Goal: Information Seeking & Learning: Compare options

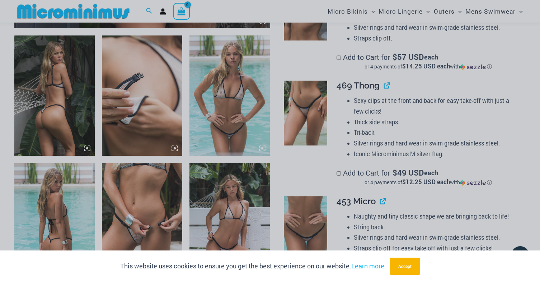
scroll to position [423, 0]
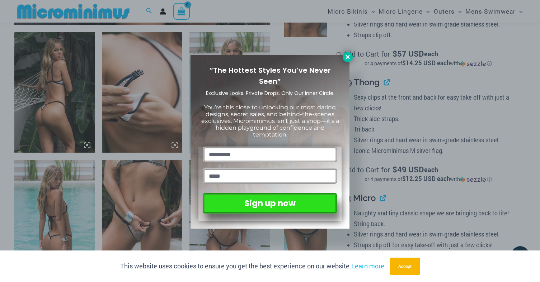
click at [349, 57] on icon at bounding box center [347, 57] width 6 height 6
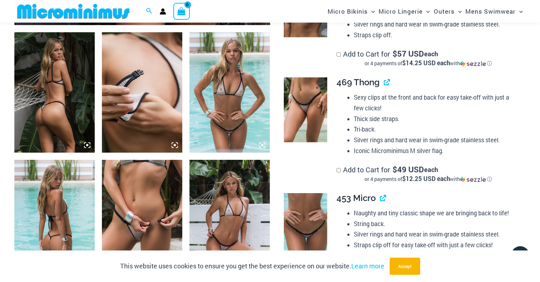
click at [312, 102] on img at bounding box center [305, 109] width 43 height 65
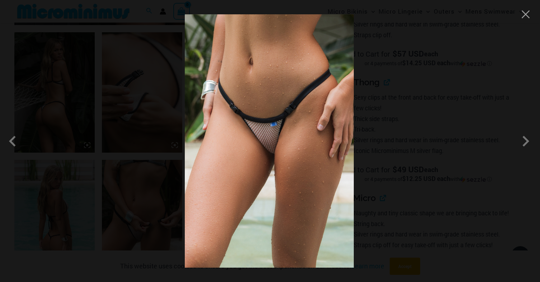
click at [307, 136] on img at bounding box center [269, 140] width 169 height 253
click at [528, 15] on button "Close" at bounding box center [525, 14] width 11 height 11
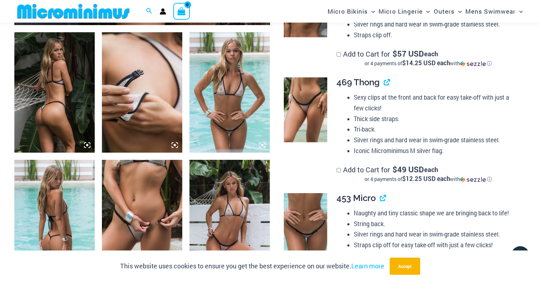
click at [141, 194] on img at bounding box center [142, 220] width 80 height 120
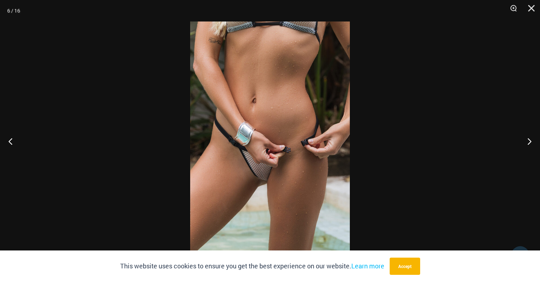
click at [243, 171] on img at bounding box center [270, 141] width 160 height 239
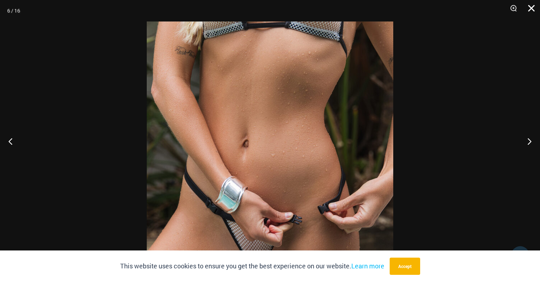
click at [529, 9] on button "Close" at bounding box center [528, 11] width 18 height 22
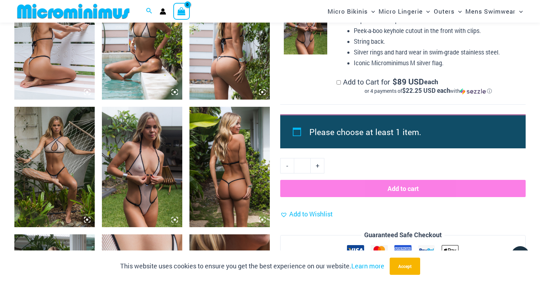
scroll to position [733, 0]
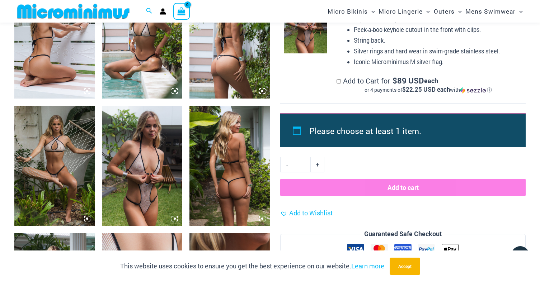
click at [145, 203] on img at bounding box center [142, 166] width 80 height 120
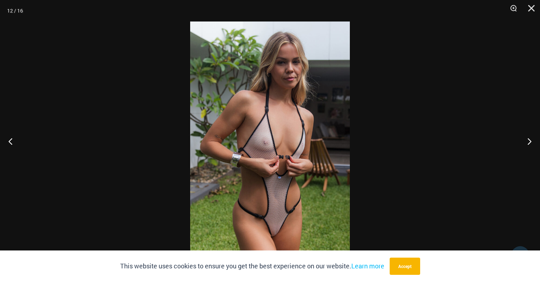
click at [258, 205] on img at bounding box center [270, 141] width 160 height 239
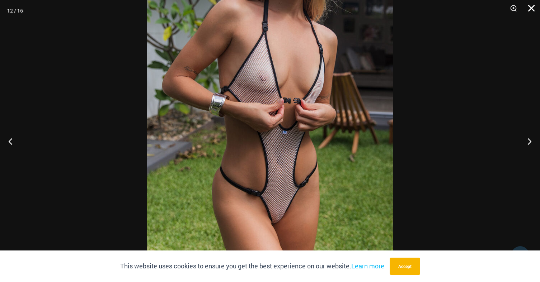
click at [531, 7] on button "Close" at bounding box center [528, 11] width 18 height 22
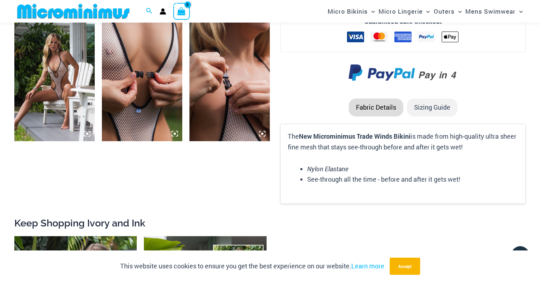
scroll to position [946, 0]
click at [60, 91] on img at bounding box center [54, 81] width 80 height 120
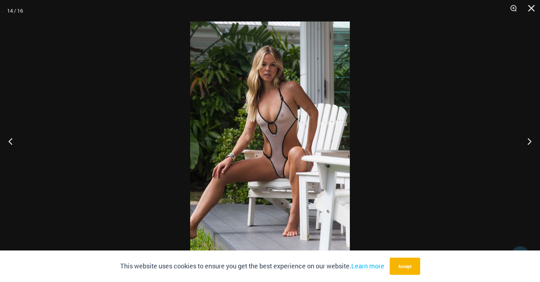
click at [244, 156] on img at bounding box center [270, 141] width 160 height 239
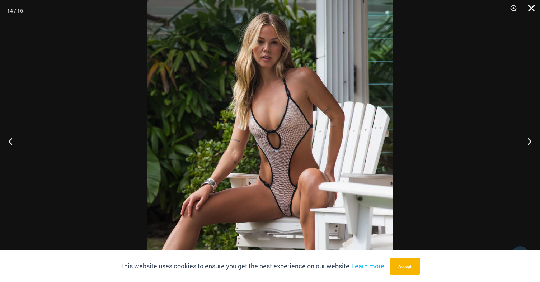
click at [532, 9] on button "Close" at bounding box center [528, 11] width 18 height 22
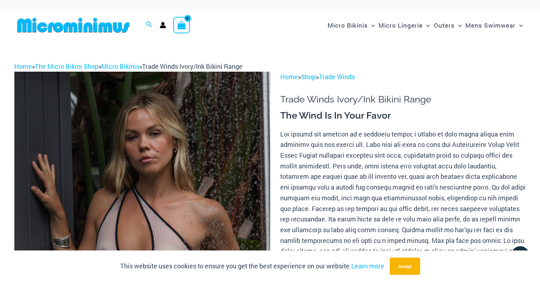
scroll to position [0, 0]
click at [338, 75] on link "Trade Winds" at bounding box center [337, 76] width 36 height 9
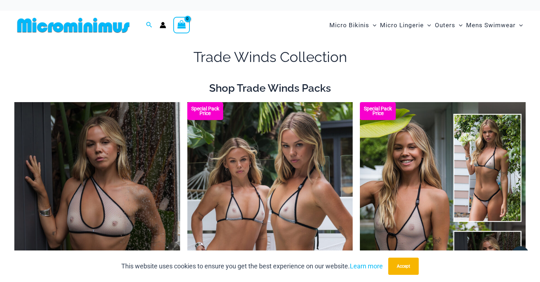
click at [99, 28] on img at bounding box center [73, 25] width 118 height 16
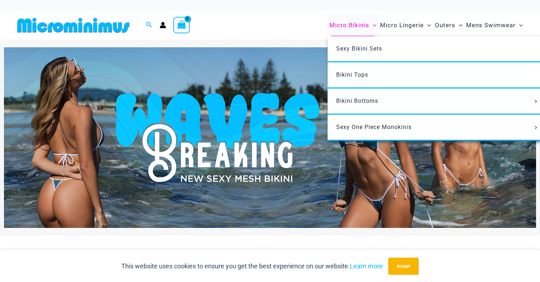
click at [351, 24] on span "Micro Bikinis" at bounding box center [349, 25] width 40 height 18
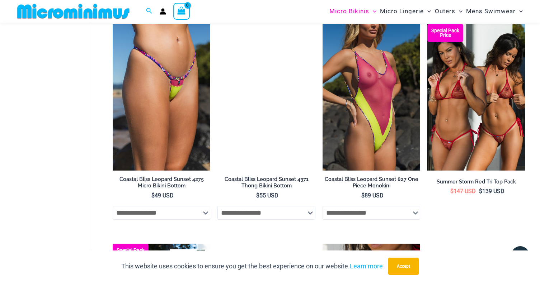
scroll to position [1294, 0]
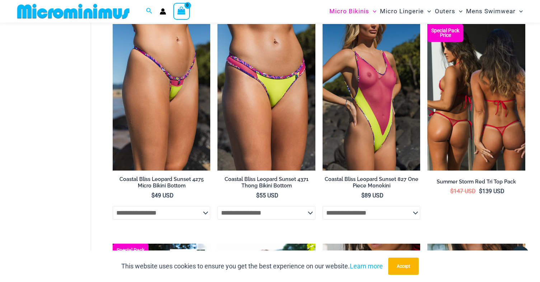
click at [456, 132] on img at bounding box center [476, 97] width 98 height 147
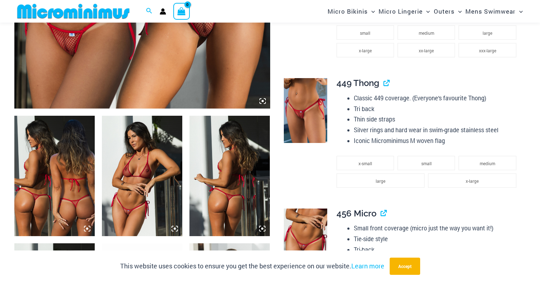
scroll to position [345, 0]
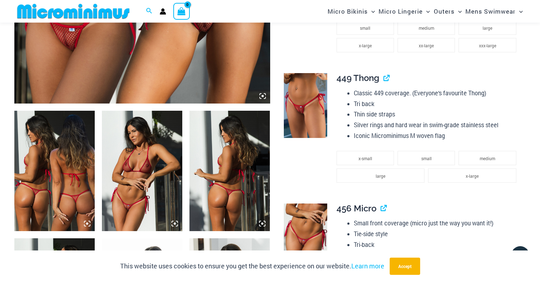
click at [126, 193] on img at bounding box center [142, 171] width 80 height 120
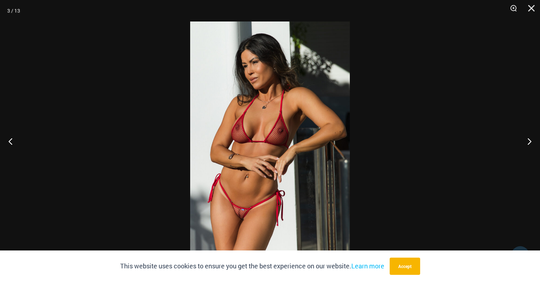
click at [239, 181] on img at bounding box center [270, 141] width 160 height 239
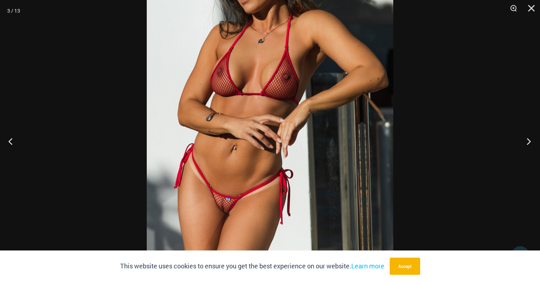
click at [532, 141] on button "Next" at bounding box center [526, 141] width 27 height 36
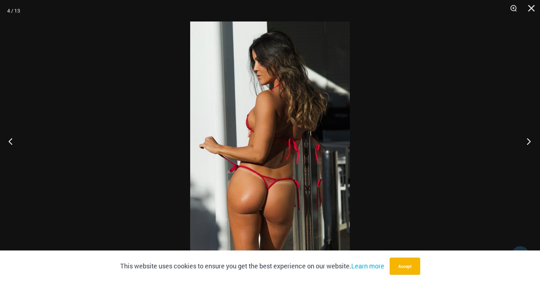
click at [532, 141] on button "Next" at bounding box center [526, 141] width 27 height 36
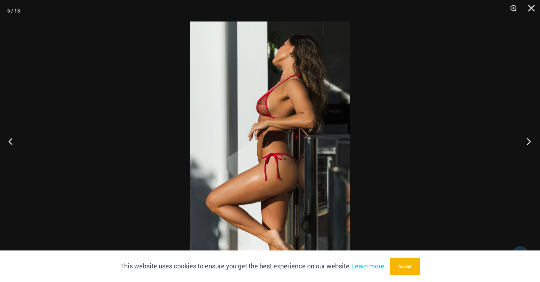
click at [532, 141] on button "Next" at bounding box center [526, 141] width 27 height 36
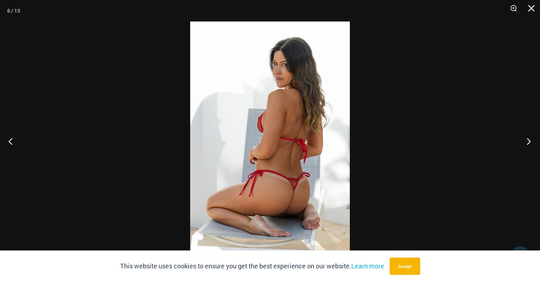
click at [532, 141] on button "Next" at bounding box center [526, 141] width 27 height 36
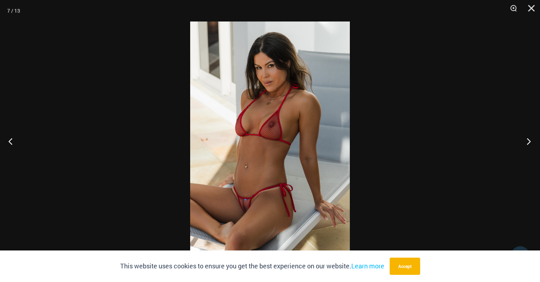
click at [532, 141] on button "Next" at bounding box center [526, 141] width 27 height 36
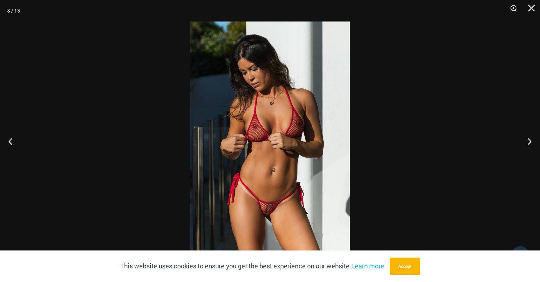
click at [285, 189] on img at bounding box center [270, 141] width 160 height 239
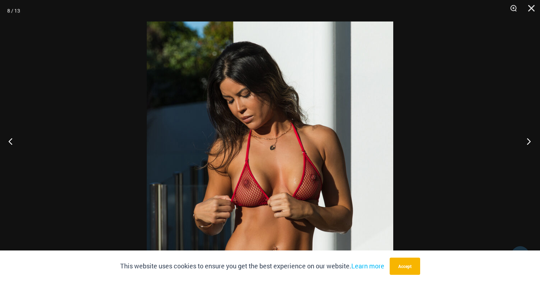
click at [532, 142] on button "Next" at bounding box center [526, 141] width 27 height 36
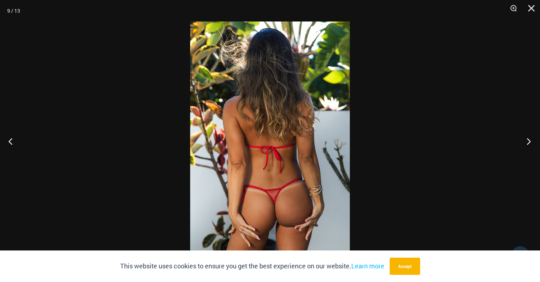
click at [532, 142] on button "Next" at bounding box center [526, 141] width 27 height 36
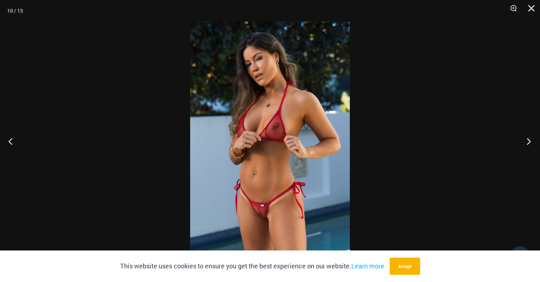
click at [532, 142] on button "Next" at bounding box center [526, 141] width 27 height 36
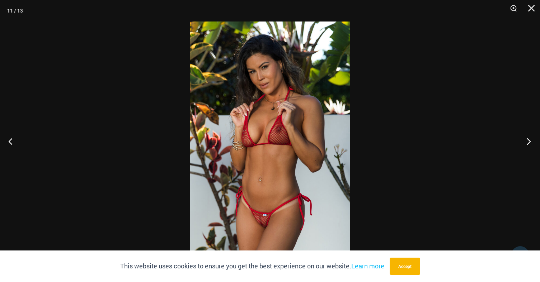
click at [532, 142] on button "Next" at bounding box center [526, 141] width 27 height 36
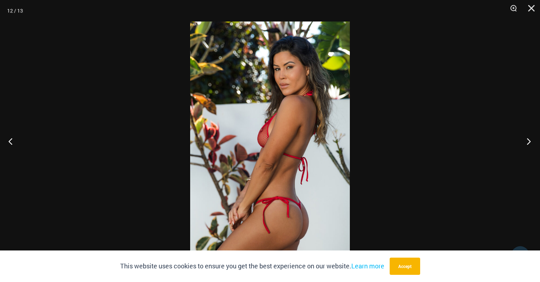
click at [532, 142] on button "Next" at bounding box center [526, 141] width 27 height 36
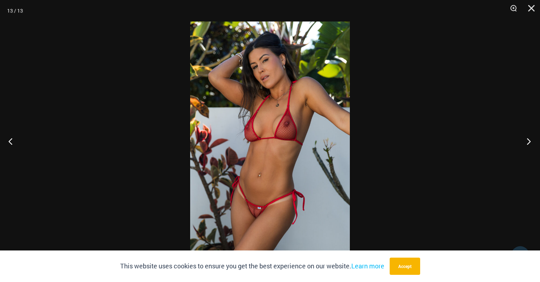
click at [532, 142] on button "Next" at bounding box center [526, 141] width 27 height 36
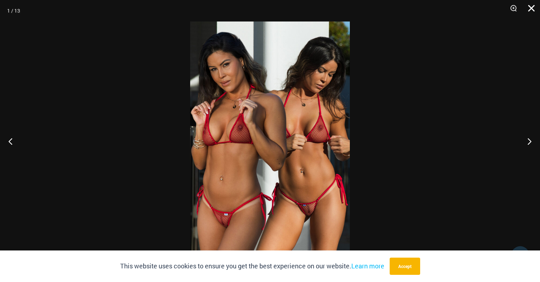
click at [531, 10] on button "Close" at bounding box center [528, 11] width 18 height 22
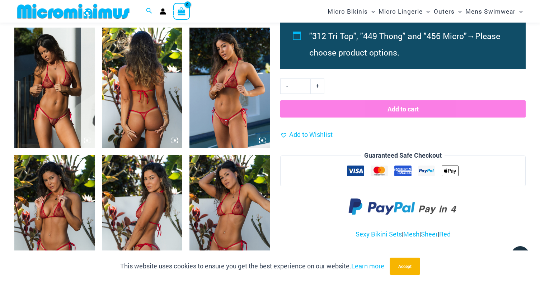
scroll to position [680, 0]
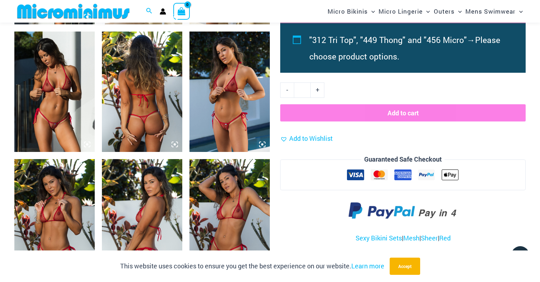
click at [225, 129] on img at bounding box center [229, 92] width 80 height 120
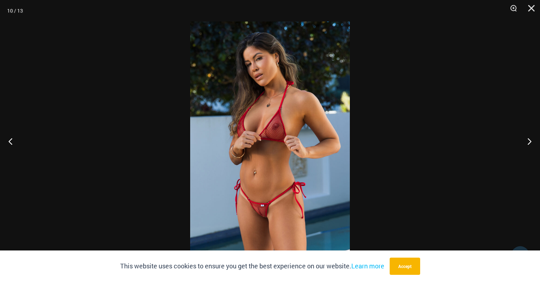
click at [240, 139] on img at bounding box center [270, 141] width 160 height 239
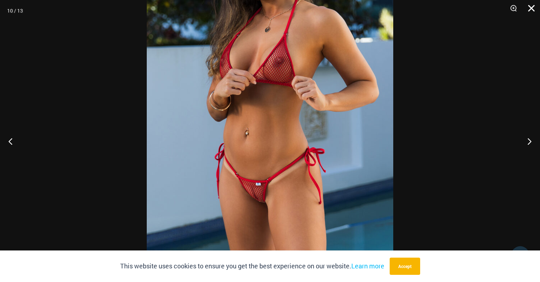
click at [533, 6] on button "Close" at bounding box center [528, 11] width 18 height 22
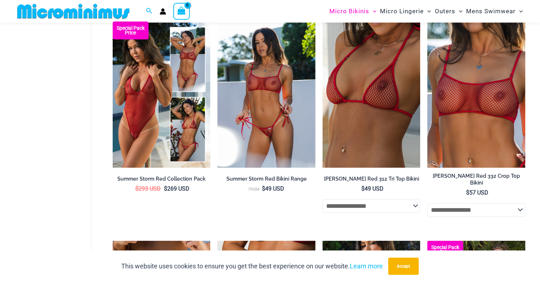
scroll to position [1501, 0]
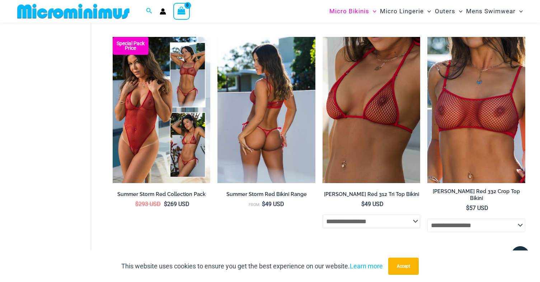
click at [246, 120] on img at bounding box center [266, 110] width 98 height 147
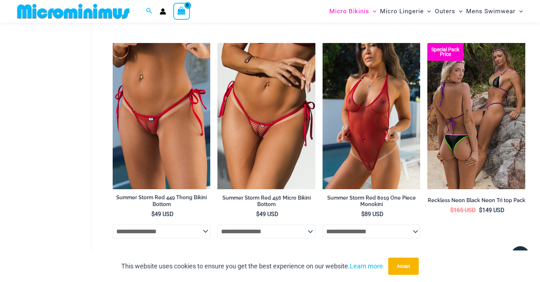
scroll to position [1713, 0]
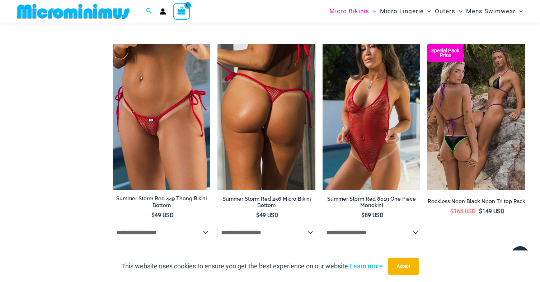
click at [241, 112] on img at bounding box center [266, 117] width 98 height 147
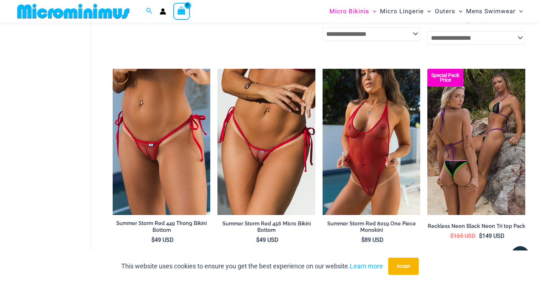
scroll to position [1657, 0]
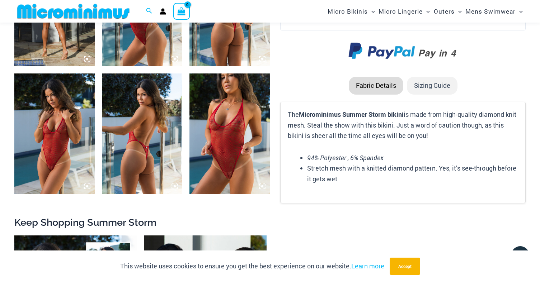
scroll to position [900, 0]
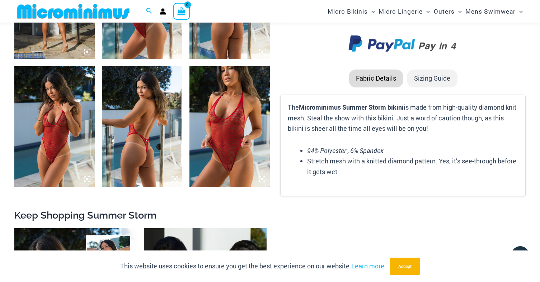
click at [231, 163] on img at bounding box center [229, 126] width 80 height 120
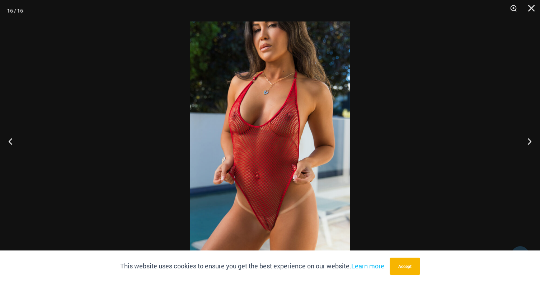
click at [262, 184] on img at bounding box center [270, 141] width 160 height 239
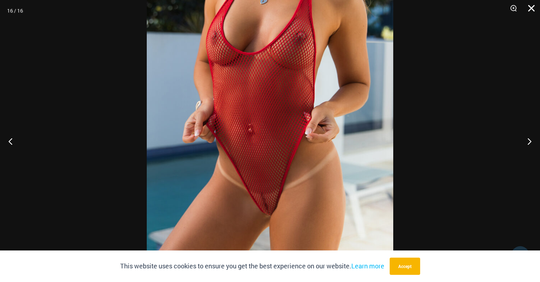
click at [531, 6] on button "Close" at bounding box center [528, 11] width 18 height 22
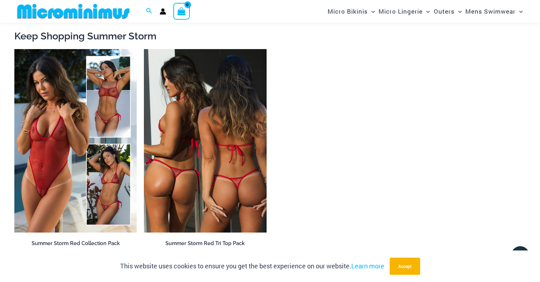
scroll to position [1070, 0]
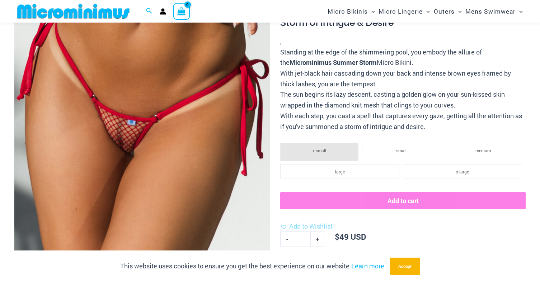
scroll to position [169, 0]
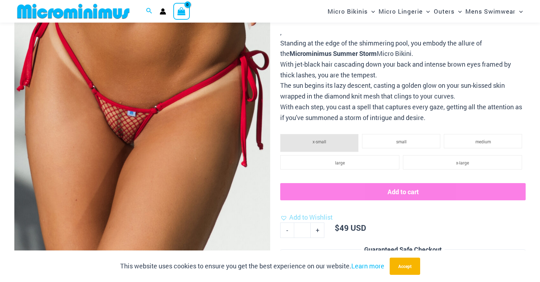
click at [189, 179] on img at bounding box center [142, 87] width 256 height 383
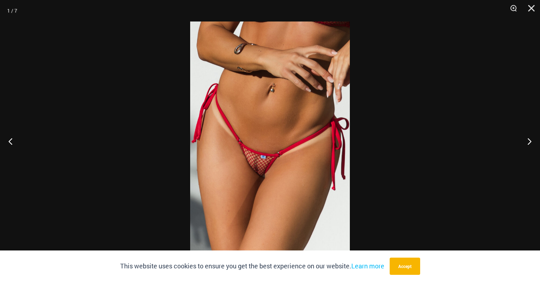
click at [282, 168] on img at bounding box center [270, 141] width 160 height 239
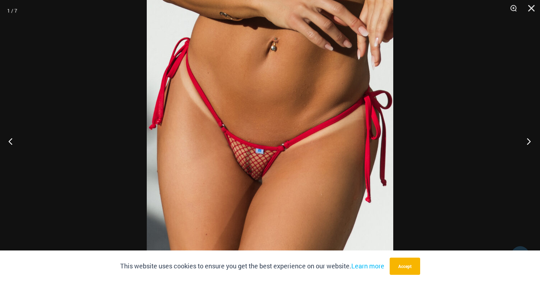
click at [533, 138] on button "Next" at bounding box center [526, 141] width 27 height 36
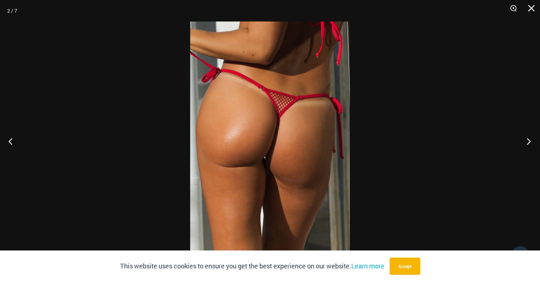
click at [533, 138] on button "Next" at bounding box center [526, 141] width 27 height 36
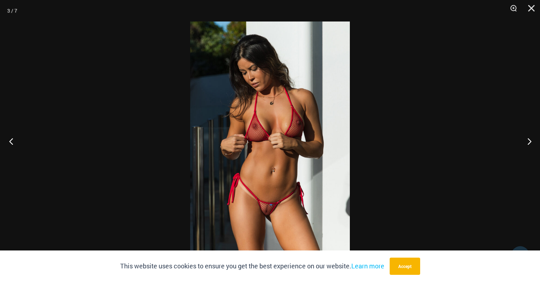
click at [13, 142] on button "Previous" at bounding box center [13, 141] width 27 height 36
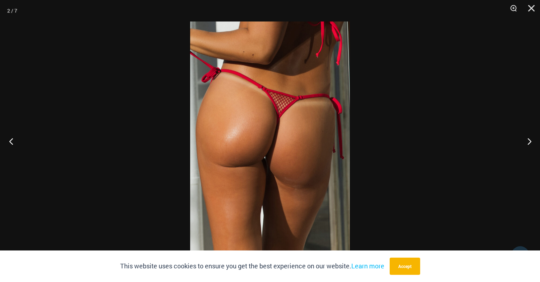
click at [13, 142] on button "Previous" at bounding box center [13, 141] width 27 height 36
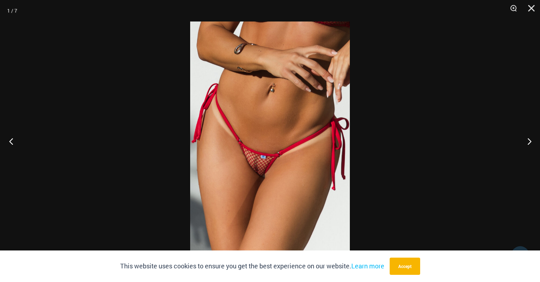
click at [13, 142] on button "Previous" at bounding box center [13, 141] width 27 height 36
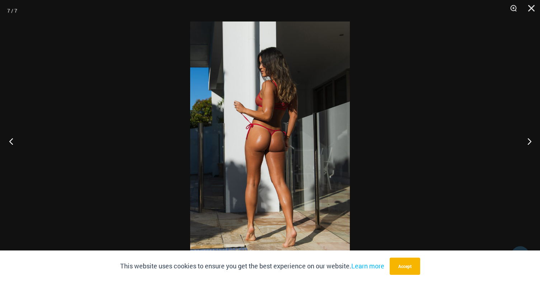
click at [13, 142] on button "Previous" at bounding box center [13, 141] width 27 height 36
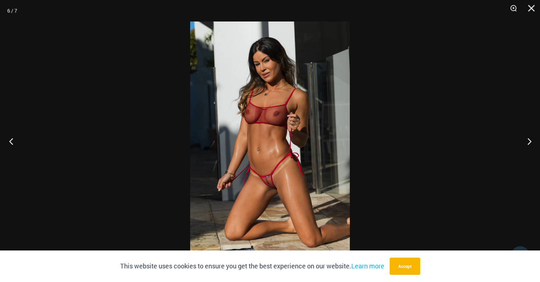
click at [13, 142] on button "Previous" at bounding box center [13, 141] width 27 height 36
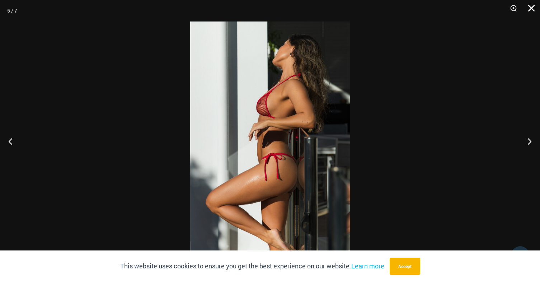
click at [532, 8] on button "Close" at bounding box center [528, 11] width 18 height 22
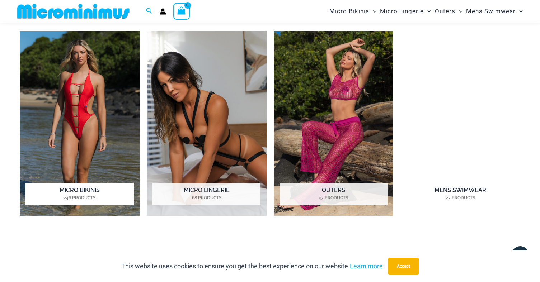
scroll to position [523, 0]
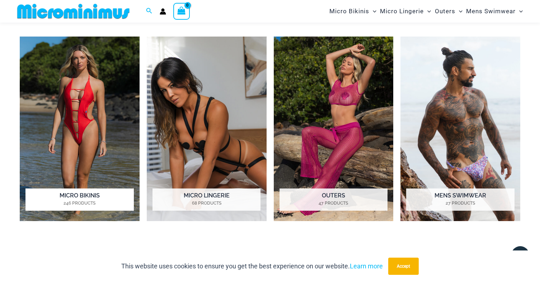
click at [81, 111] on img "Visit product category Micro Bikinis" at bounding box center [80, 129] width 120 height 185
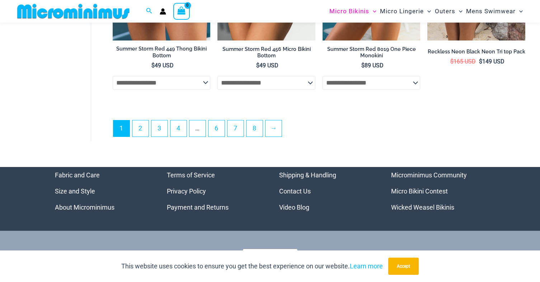
scroll to position [1858, 0]
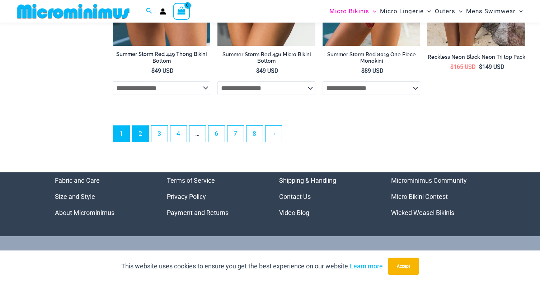
click at [141, 129] on link "2" at bounding box center [140, 134] width 16 height 16
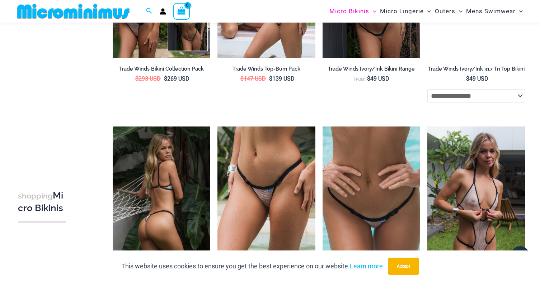
scroll to position [1047, 0]
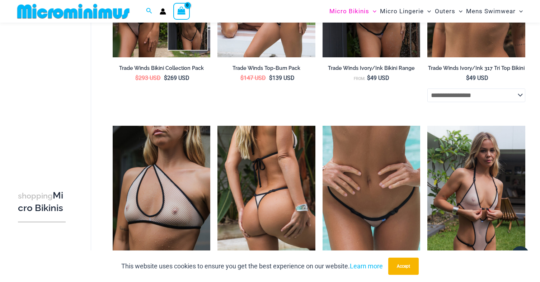
click at [253, 191] on img at bounding box center [266, 199] width 98 height 147
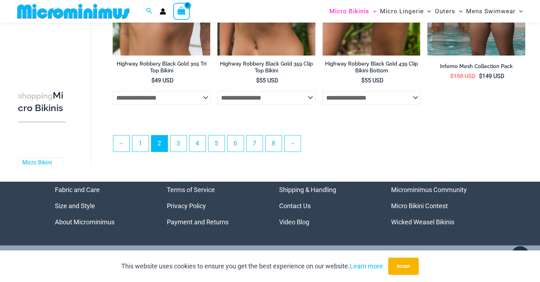
scroll to position [1700, 0]
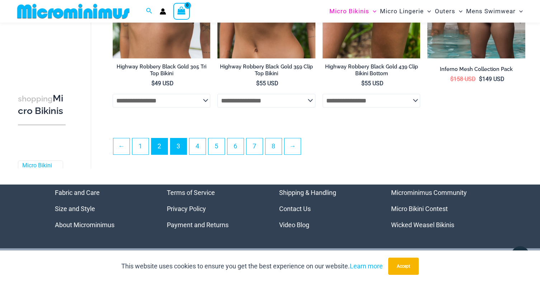
click at [181, 147] on link "3" at bounding box center [178, 146] width 16 height 16
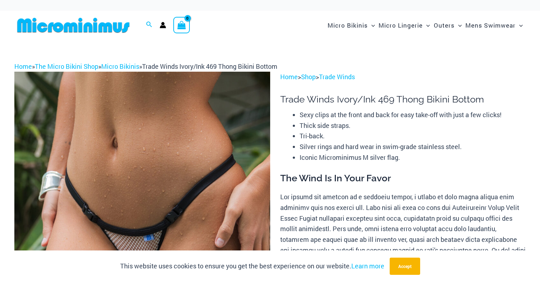
click at [139, 225] on img at bounding box center [142, 263] width 256 height 383
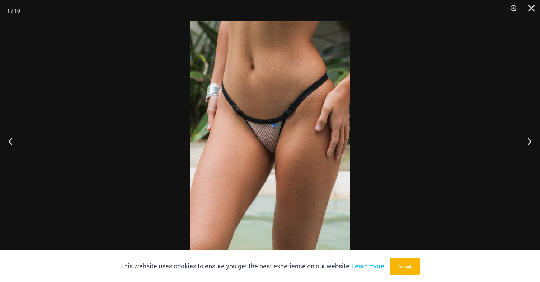
click at [273, 161] on img at bounding box center [270, 141] width 160 height 239
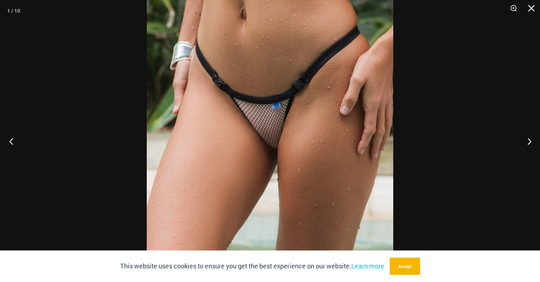
click at [13, 139] on button "Previous" at bounding box center [13, 141] width 27 height 36
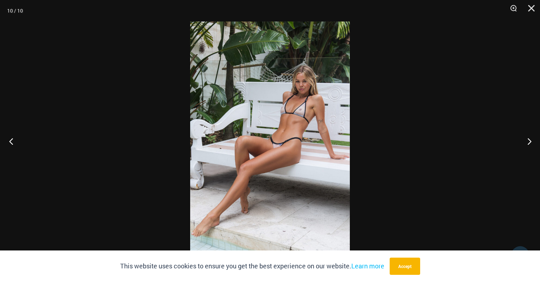
click at [13, 139] on button "Previous" at bounding box center [13, 141] width 27 height 36
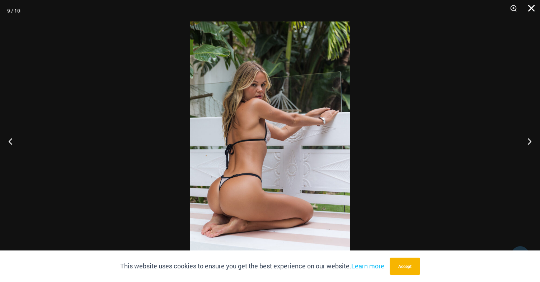
click at [528, 4] on button "Close" at bounding box center [528, 11] width 18 height 22
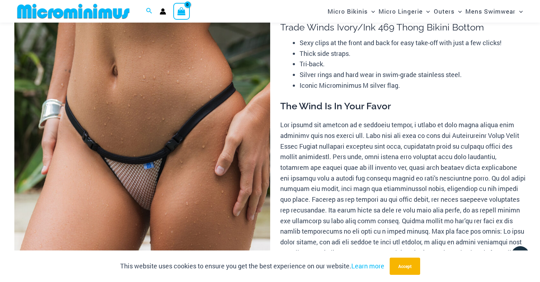
scroll to position [68, 0]
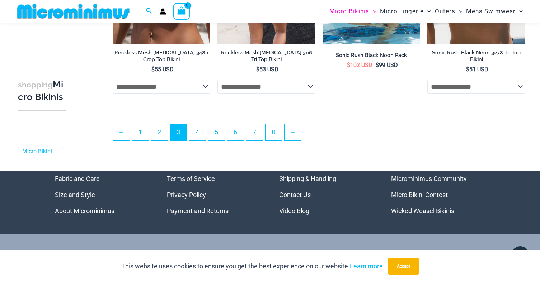
scroll to position [1734, 0]
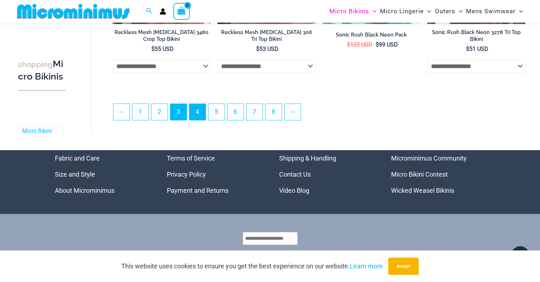
click at [201, 112] on link "4" at bounding box center [197, 112] width 16 height 16
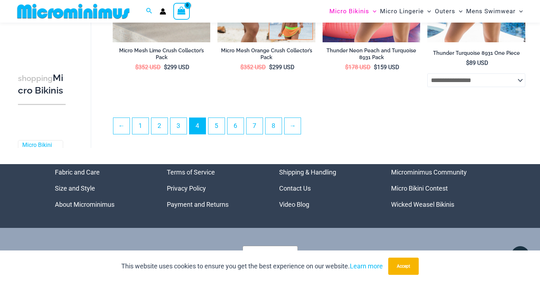
scroll to position [1708, 0]
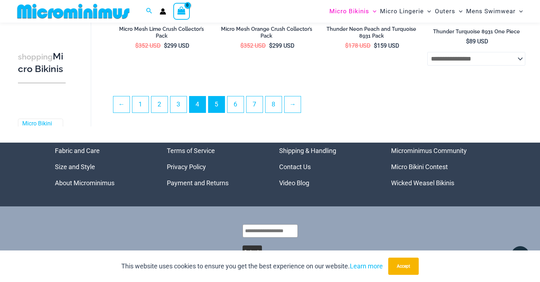
click at [220, 105] on link "5" at bounding box center [216, 104] width 16 height 16
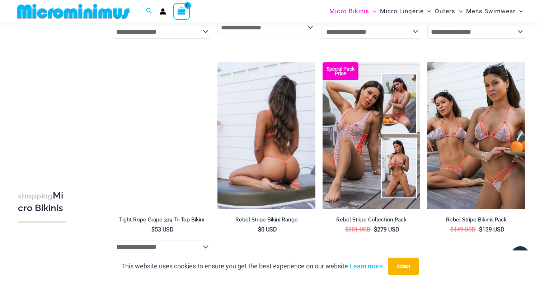
scroll to position [1534, 0]
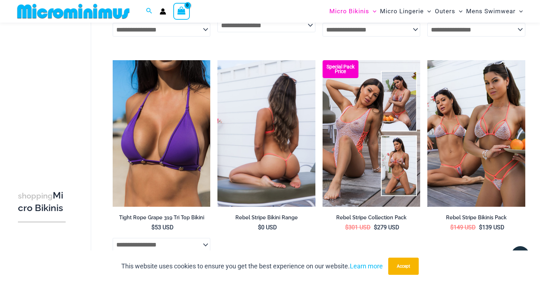
click at [265, 142] on img at bounding box center [266, 133] width 98 height 147
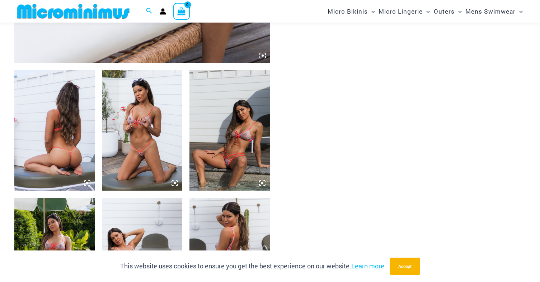
scroll to position [390, 0]
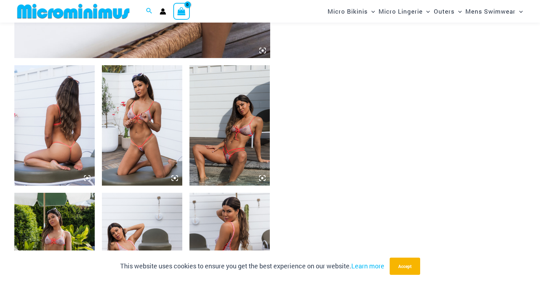
click at [224, 156] on img at bounding box center [229, 125] width 80 height 120
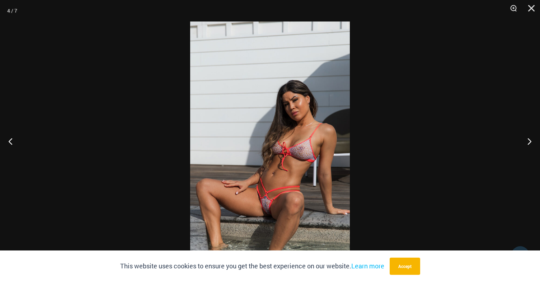
click at [248, 165] on img at bounding box center [270, 141] width 160 height 239
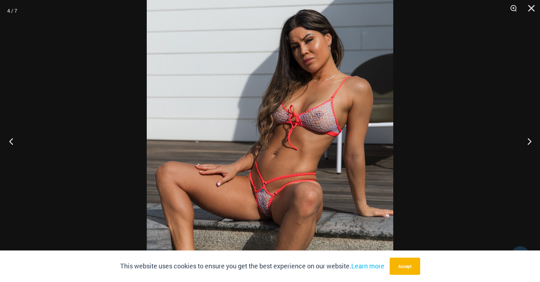
click at [13, 137] on button "Previous" at bounding box center [13, 141] width 27 height 36
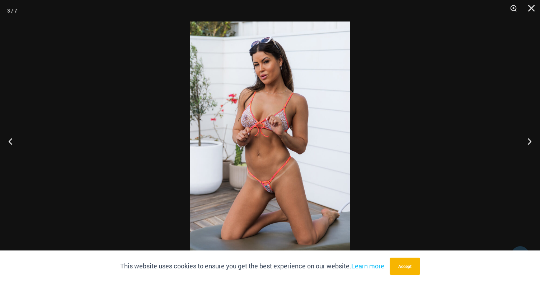
click at [258, 173] on img at bounding box center [270, 141] width 160 height 239
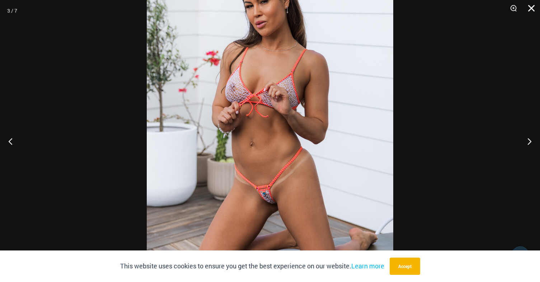
click at [532, 9] on button "Close" at bounding box center [528, 11] width 18 height 22
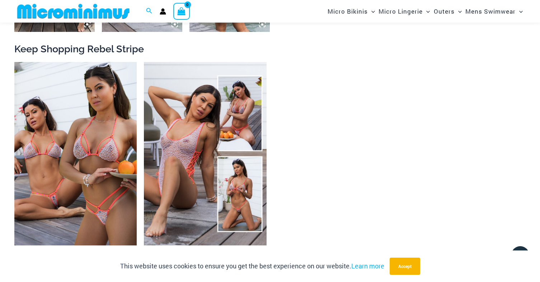
scroll to position [675, 0]
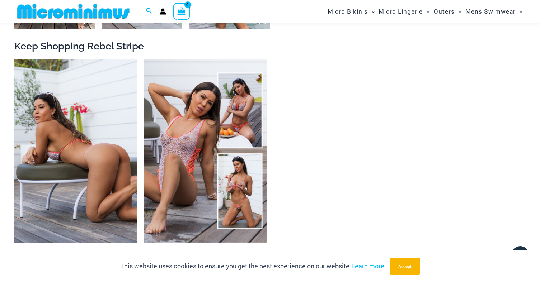
click at [58, 183] on img at bounding box center [75, 151] width 122 height 184
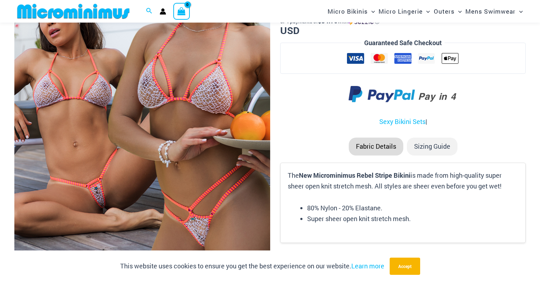
scroll to position [178, 0]
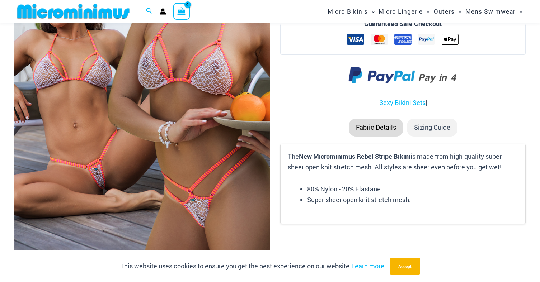
click at [89, 180] on img at bounding box center [142, 78] width 256 height 383
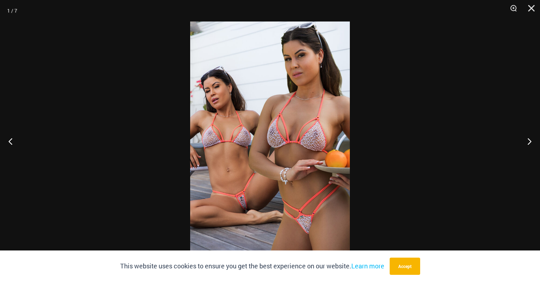
click at [238, 175] on img at bounding box center [270, 141] width 160 height 239
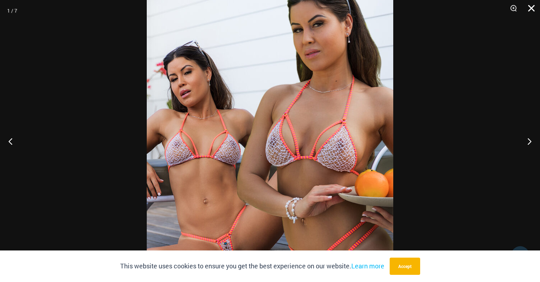
click at [532, 6] on button "Close" at bounding box center [528, 11] width 18 height 22
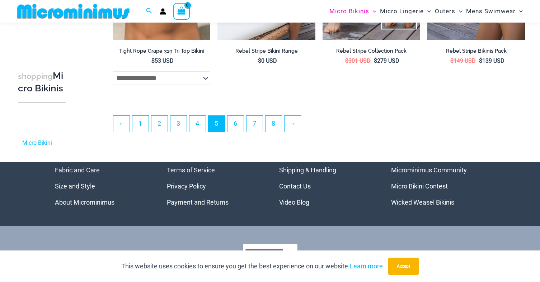
scroll to position [1713, 0]
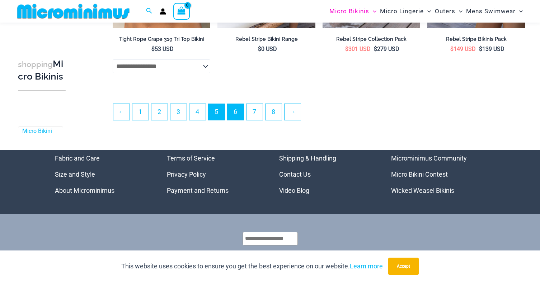
click at [234, 113] on link "6" at bounding box center [235, 112] width 16 height 16
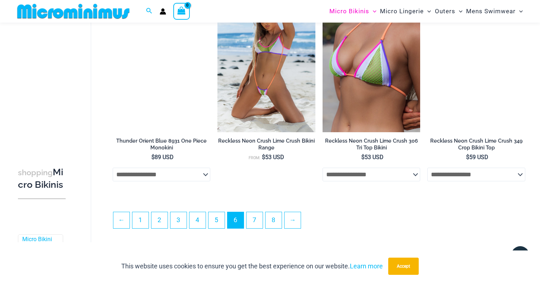
scroll to position [1616, 0]
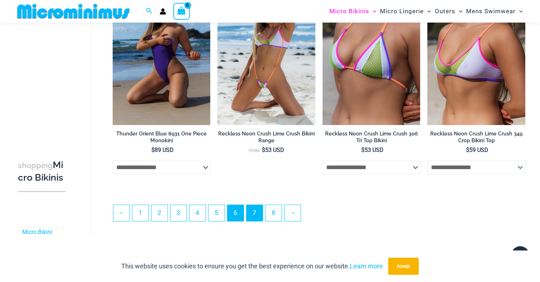
click at [260, 220] on link "7" at bounding box center [254, 213] width 16 height 16
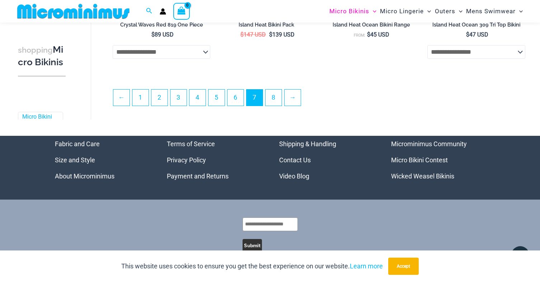
scroll to position [1725, 0]
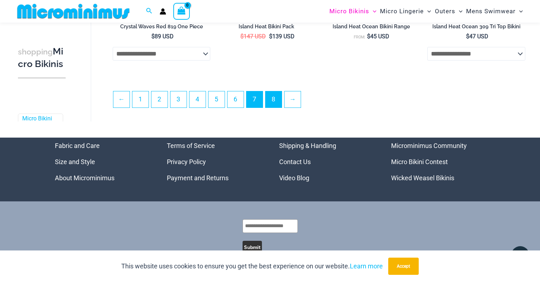
click at [277, 105] on link "8" at bounding box center [273, 99] width 16 height 16
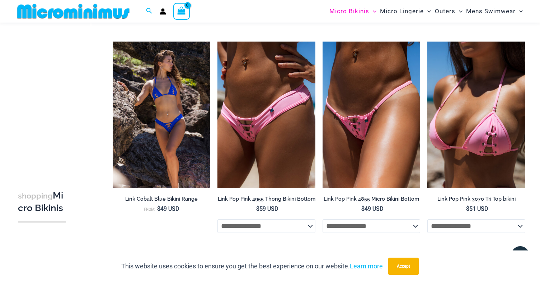
scroll to position [430, 0]
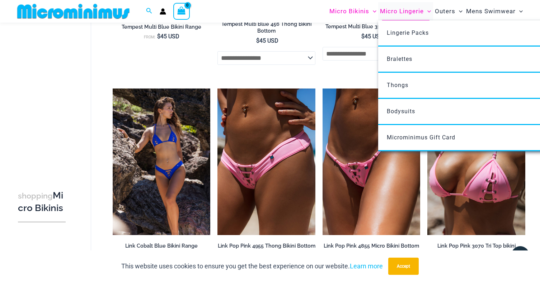
click at [414, 11] on span "Micro Lingerie" at bounding box center [402, 11] width 44 height 18
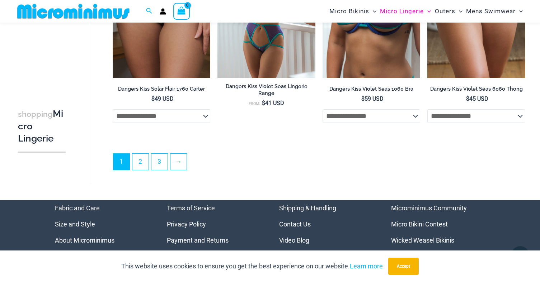
scroll to position [1704, 0]
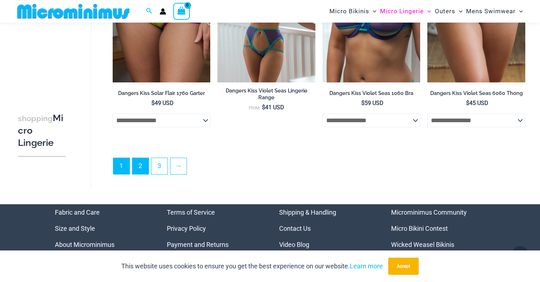
click at [137, 166] on link "2" at bounding box center [140, 166] width 16 height 16
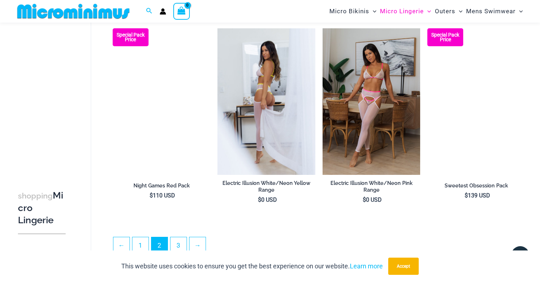
scroll to position [1573, 0]
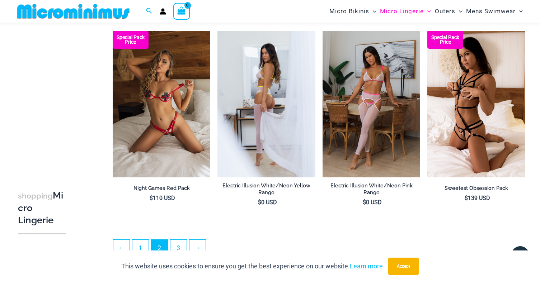
click at [267, 130] on img at bounding box center [266, 104] width 98 height 147
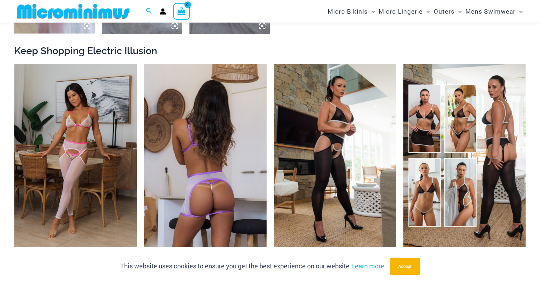
scroll to position [671, 0]
click at [215, 204] on img at bounding box center [205, 155] width 122 height 184
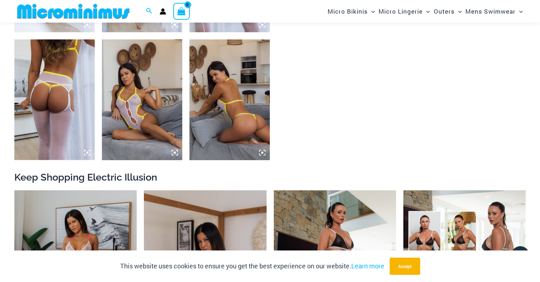
scroll to position [533, 0]
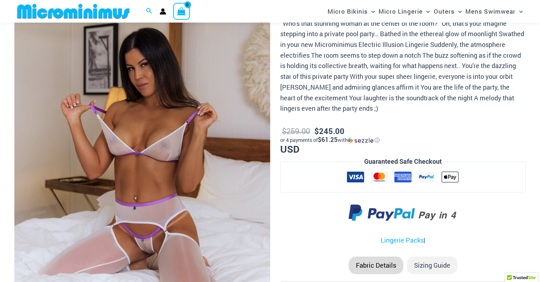
scroll to position [141, 0]
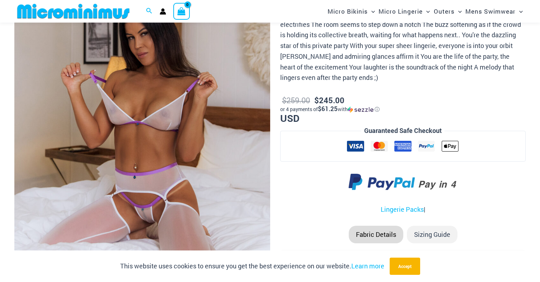
click at [215, 204] on img at bounding box center [142, 121] width 256 height 383
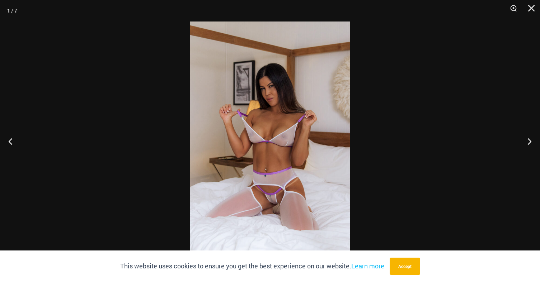
click at [247, 178] on img at bounding box center [270, 141] width 160 height 239
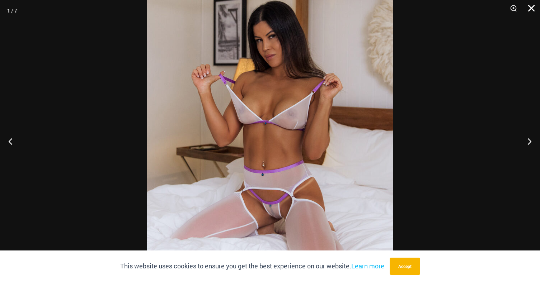
click at [532, 10] on button "Close" at bounding box center [528, 11] width 18 height 22
